Goal: Navigation & Orientation: Go to known website

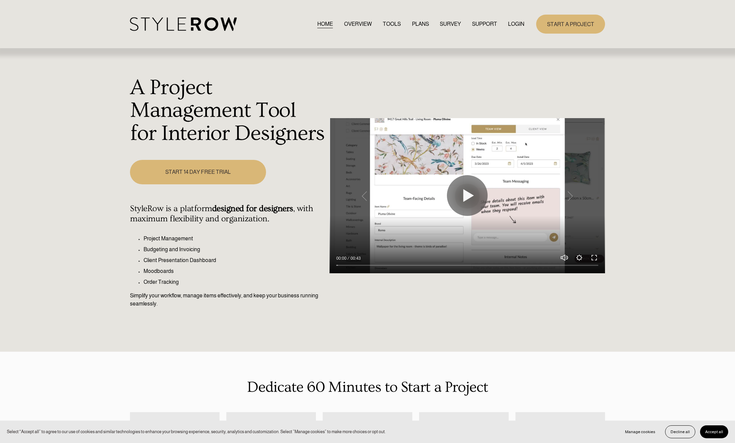
click at [508, 21] on link "LOGIN" at bounding box center [516, 23] width 16 height 9
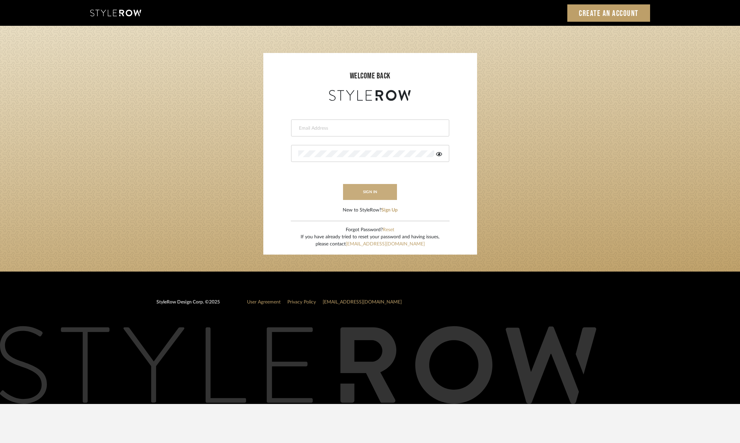
type input "ksears@morgantewilson.com"
click at [377, 196] on button "sign in" at bounding box center [370, 192] width 54 height 16
